Goal: Use online tool/utility: Utilize a website feature to perform a specific function

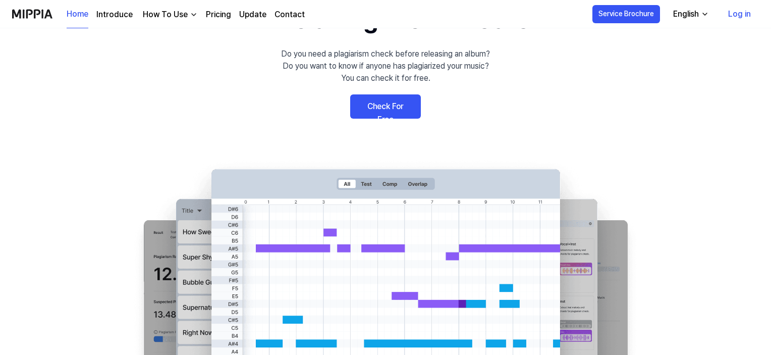
click at [390, 106] on link "Check For Free" at bounding box center [385, 106] width 71 height 24
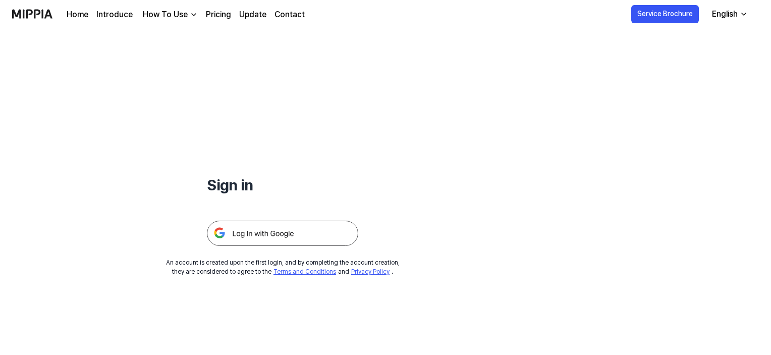
click at [323, 232] on img at bounding box center [282, 233] width 151 height 25
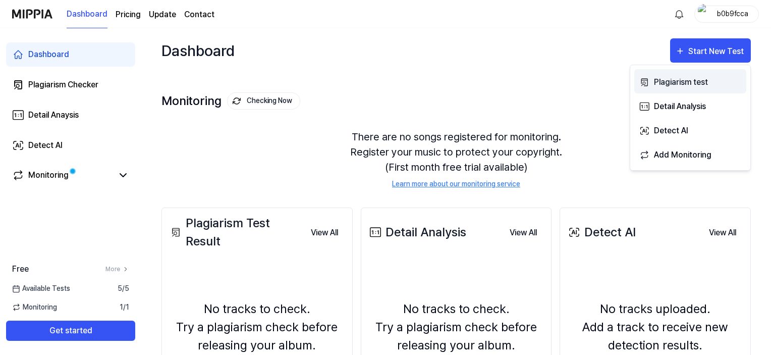
click at [696, 87] on div "Plagiarism test" at bounding box center [698, 82] width 88 height 13
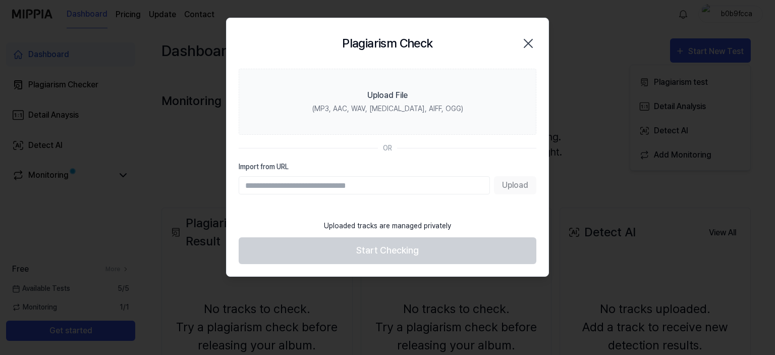
click at [377, 185] on input "Import from URL" at bounding box center [364, 185] width 251 height 18
click at [406, 167] on label "Import from URL" at bounding box center [388, 167] width 298 height 11
click at [406, 176] on input "Import from URL" at bounding box center [364, 185] width 251 height 18
paste input "**********"
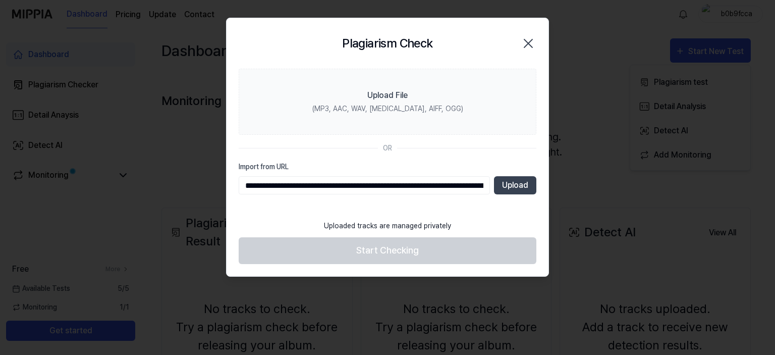
scroll to position [0, 701]
type input "**********"
click at [518, 181] on button "Upload" at bounding box center [516, 185] width 42 height 18
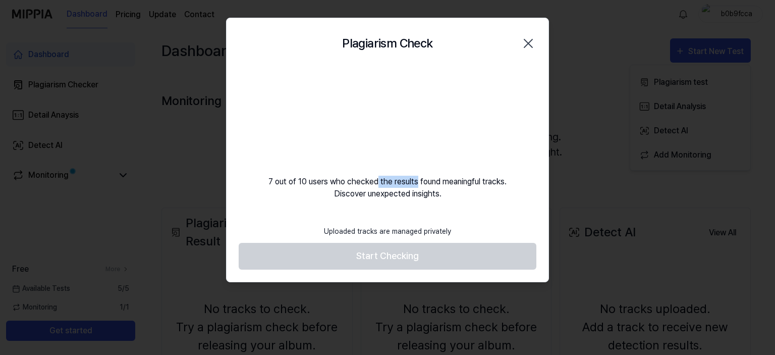
drag, startPoint x: 409, startPoint y: 186, endPoint x: 372, endPoint y: 182, distance: 37.5
click at [372, 182] on div "7 out of 10 users who checked the results found meaningful tracks. Discover une…" at bounding box center [388, 134] width 322 height 131
click at [369, 183] on div "7 out of 10 users who checked the results found meaningful tracks. Discover une…" at bounding box center [388, 134] width 322 height 131
